Goal: Information Seeking & Learning: Learn about a topic

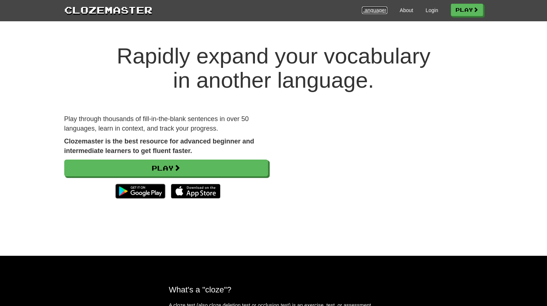
click at [375, 12] on link "Languages" at bounding box center [374, 10] width 25 height 7
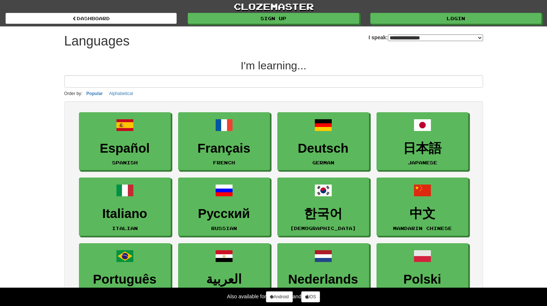
select select "*******"
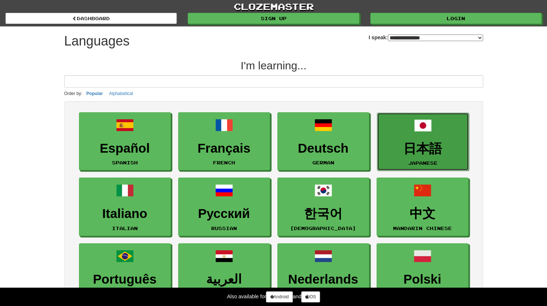
click at [400, 153] on h3 "日本語" at bounding box center [423, 149] width 84 height 14
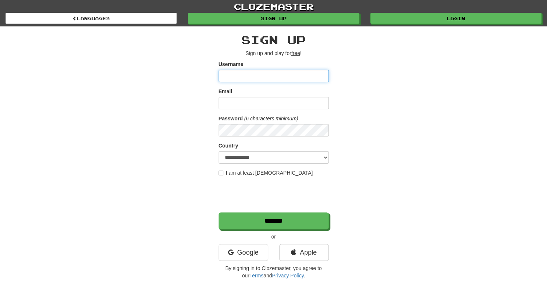
click at [254, 79] on input "Username" at bounding box center [274, 76] width 110 height 12
type input "*********"
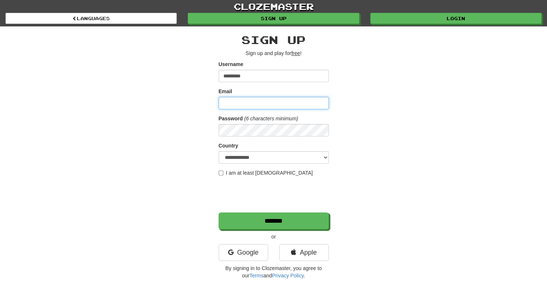
click at [259, 100] on input "Email" at bounding box center [274, 103] width 110 height 12
type input "**********"
click at [208, 138] on div "**********" at bounding box center [274, 154] width 430 height 257
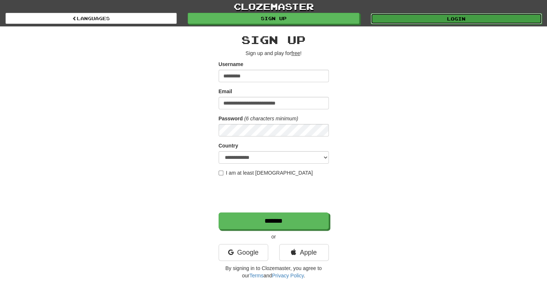
click at [423, 21] on link "Login" at bounding box center [456, 18] width 171 height 11
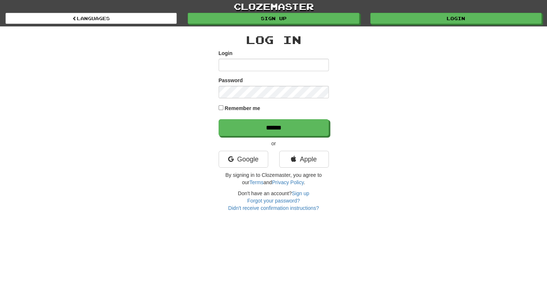
click at [275, 67] on input "Login" at bounding box center [274, 65] width 110 height 12
drag, startPoint x: 300, startPoint y: 61, endPoint x: 206, endPoint y: 75, distance: 94.3
click at [206, 75] on div "Log In Login Password Remember me ****** or Google Apple By signing in to Cloze…" at bounding box center [274, 118] width 430 height 185
click at [232, 154] on link "Google" at bounding box center [244, 159] width 50 height 17
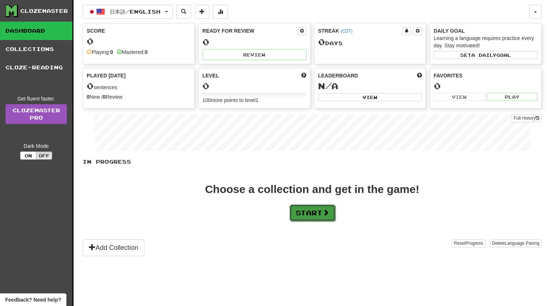
click at [298, 207] on button "Start" at bounding box center [312, 213] width 46 height 17
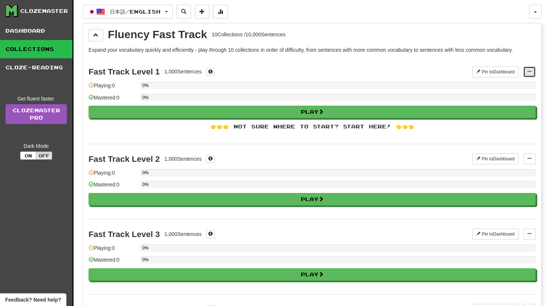
click at [529, 73] on button at bounding box center [529, 71] width 12 height 11
click at [522, 82] on span "Manage Sentences" at bounding box center [505, 85] width 44 height 6
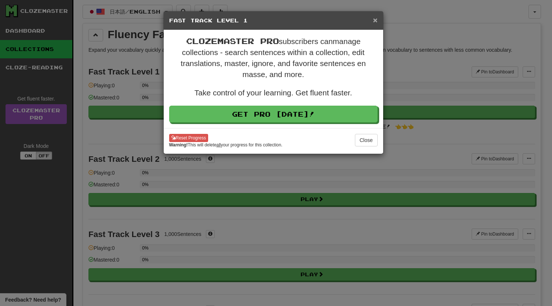
click at [374, 22] on span "×" at bounding box center [375, 20] width 4 height 8
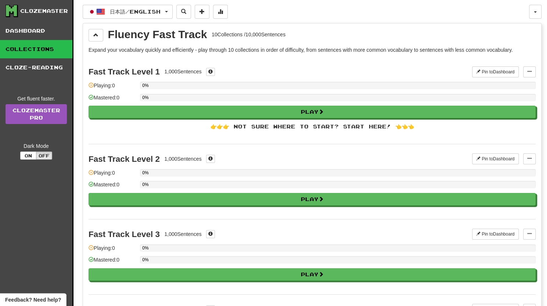
click at [147, 71] on div "Fast Track Level 1" at bounding box center [124, 71] width 71 height 9
click at [214, 68] on div at bounding box center [210, 72] width 9 height 8
click at [212, 71] on span at bounding box center [210, 71] width 4 height 4
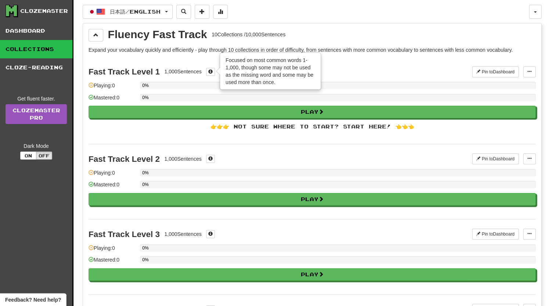
click at [196, 61] on div "Fast Track Level 1 1,000 Sentences × Focused on most common words 1-1,000, thou…" at bounding box center [312, 100] width 447 height 87
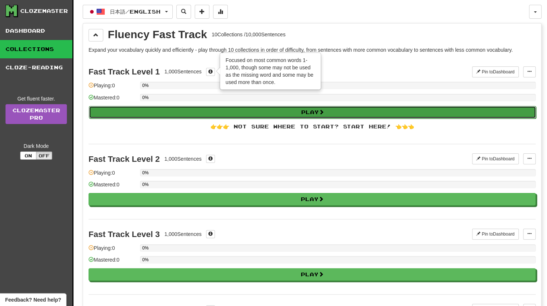
click at [201, 113] on button "Play" at bounding box center [312, 112] width 447 height 12
select select "**"
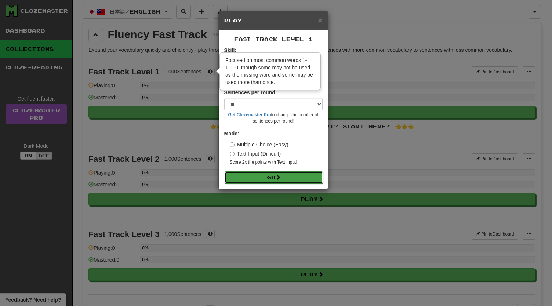
click at [245, 175] on button "Go" at bounding box center [274, 178] width 98 height 12
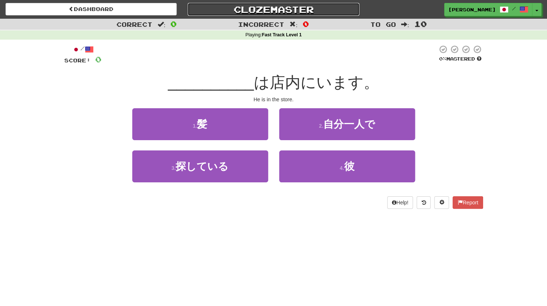
click at [256, 11] on link "Clozemaster" at bounding box center [273, 9] width 171 height 13
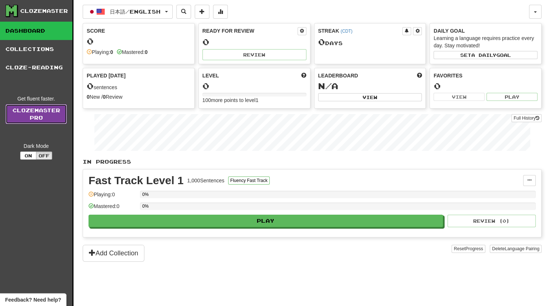
click at [51, 122] on link "Clozemaster Pro" at bounding box center [36, 114] width 61 height 20
click at [526, 179] on button at bounding box center [529, 180] width 12 height 11
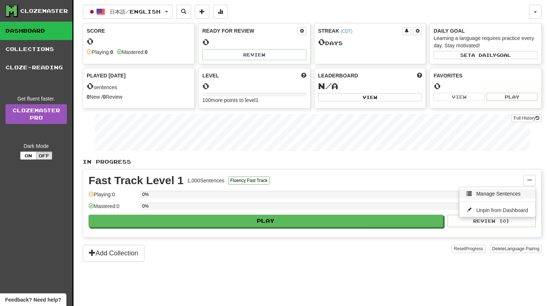
click at [469, 195] on link "Manage Sentences" at bounding box center [497, 194] width 76 height 10
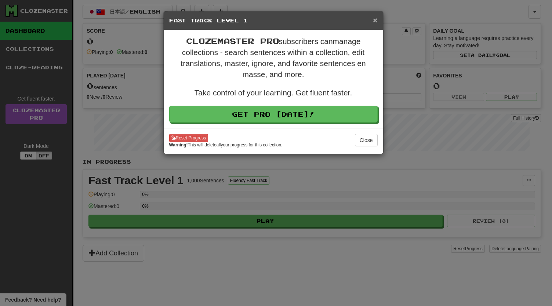
click at [375, 19] on span "×" at bounding box center [375, 20] width 4 height 8
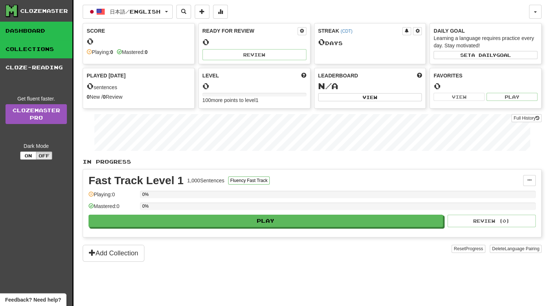
click at [61, 47] on link "Collections" at bounding box center [36, 49] width 72 height 18
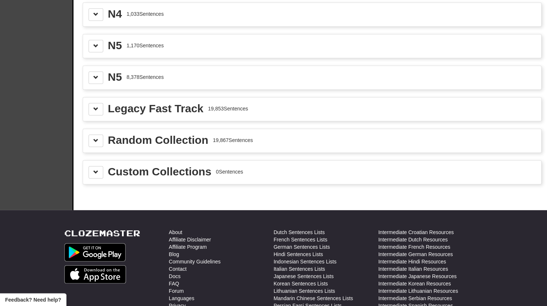
scroll to position [1147, 0]
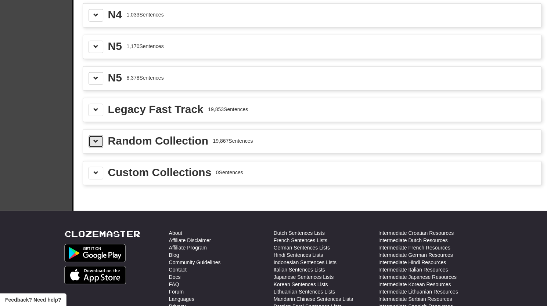
click at [101, 136] on button at bounding box center [96, 142] width 15 height 12
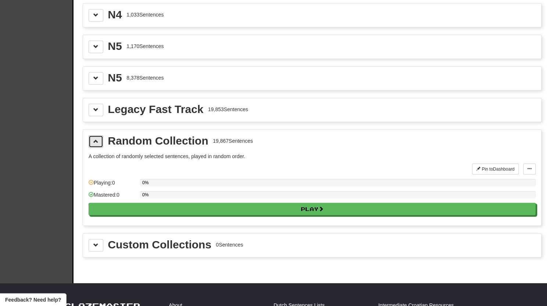
click at [97, 136] on button at bounding box center [96, 142] width 15 height 12
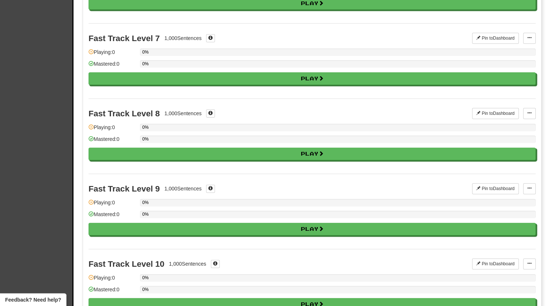
scroll to position [0, 0]
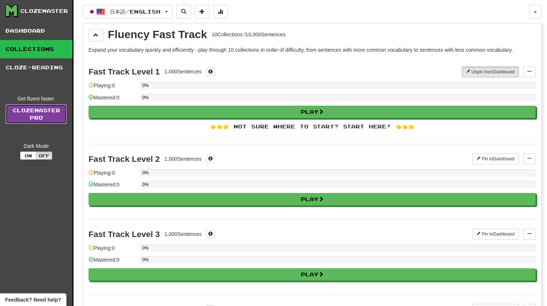
click at [55, 115] on link "Clozemaster Pro" at bounding box center [36, 114] width 61 height 20
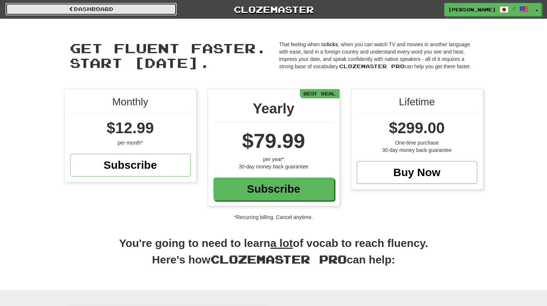
click at [78, 9] on link "Dashboard" at bounding box center [91, 9] width 171 height 12
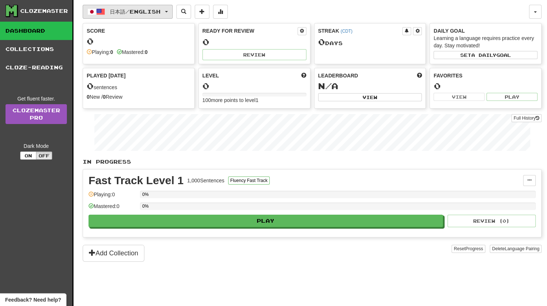
click at [162, 8] on button "日本語 / English" at bounding box center [128, 12] width 90 height 14
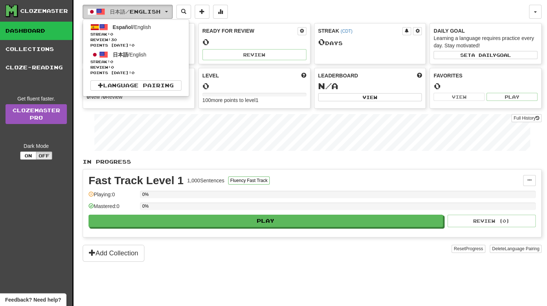
click at [162, 8] on button "日本語 / English" at bounding box center [128, 12] width 90 height 14
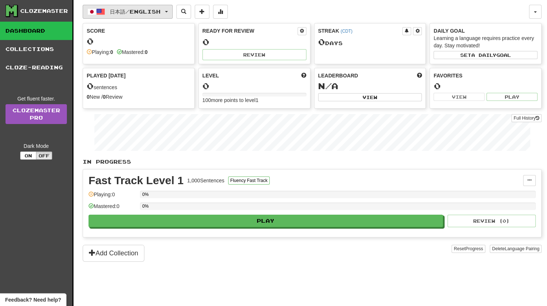
click at [162, 8] on button "日本語 / English" at bounding box center [128, 12] width 90 height 14
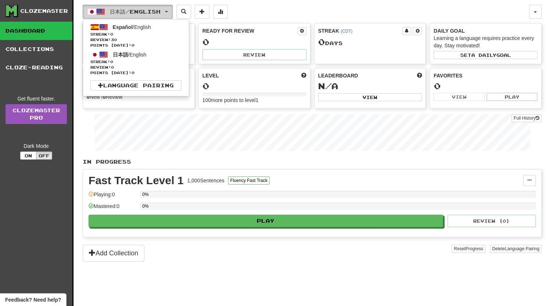
click at [162, 8] on button "日本語 / English" at bounding box center [128, 12] width 90 height 14
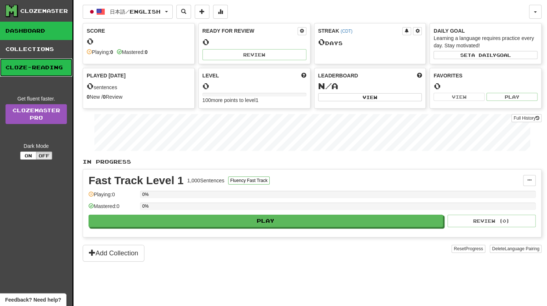
click at [37, 71] on link "Cloze-Reading" at bounding box center [36, 67] width 72 height 18
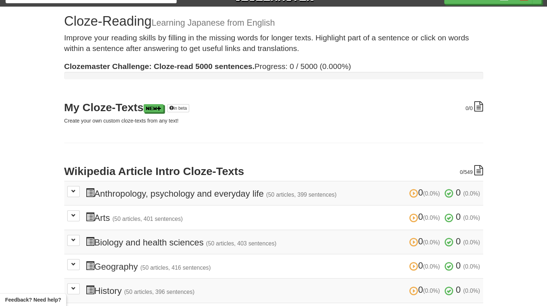
scroll to position [12, 0]
click at [72, 190] on span at bounding box center [73, 191] width 4 height 4
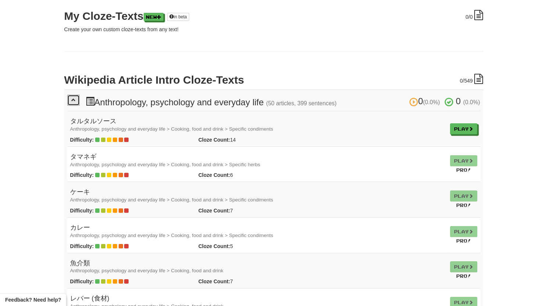
scroll to position [102, 0]
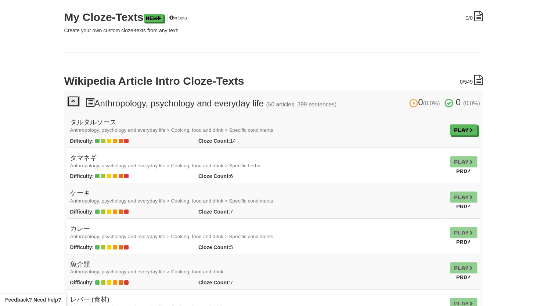
click at [76, 104] on button at bounding box center [73, 101] width 12 height 11
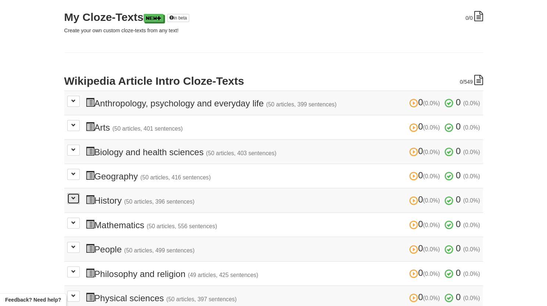
click at [73, 196] on span at bounding box center [73, 198] width 4 height 4
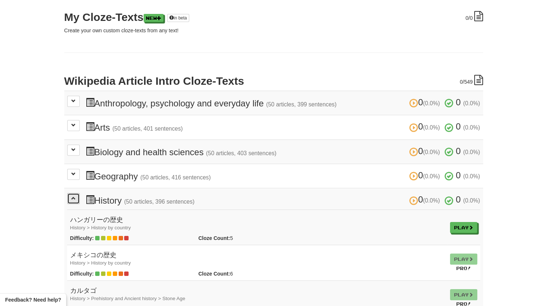
click at [69, 199] on button at bounding box center [73, 198] width 12 height 11
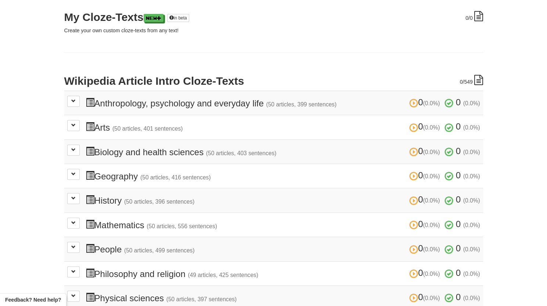
click at [26, 185] on div "Dashboard Clozemaster lilyannaw / Toggle Dropdown Dashboard Leaderboard Activit…" at bounding box center [273, 132] width 547 height 469
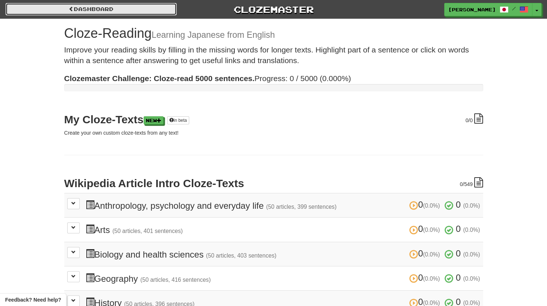
click at [102, 8] on link "Dashboard" at bounding box center [91, 9] width 171 height 12
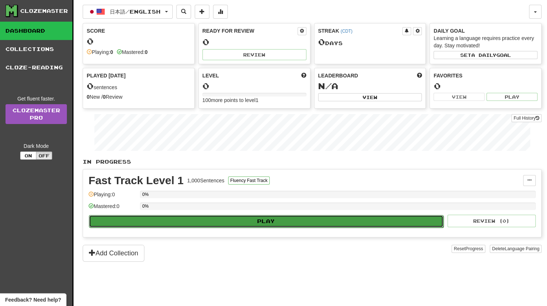
click at [284, 219] on button "Play" at bounding box center [266, 221] width 354 height 12
select select "**"
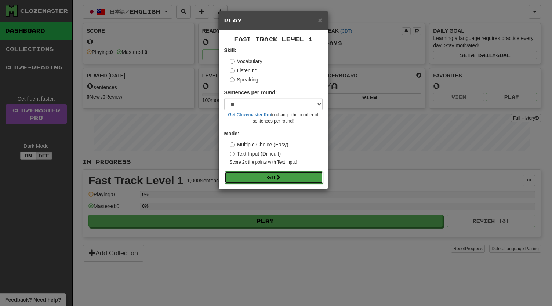
click at [275, 174] on button "Go" at bounding box center [274, 178] width 98 height 12
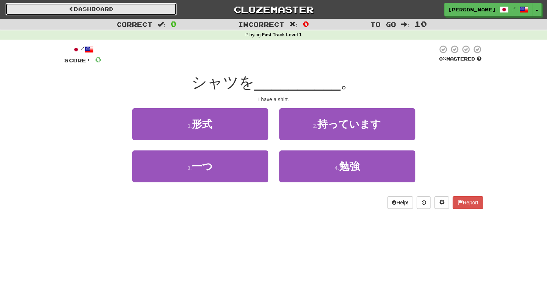
click at [44, 10] on link "Dashboard" at bounding box center [91, 9] width 171 height 12
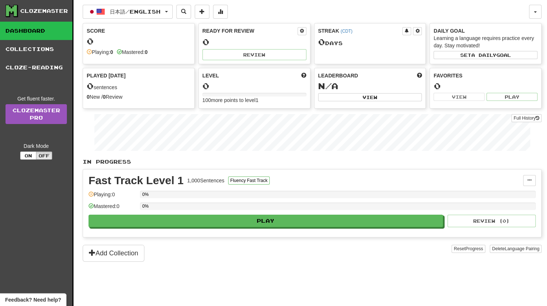
scroll to position [261, 0]
